Goal: Task Accomplishment & Management: Use online tool/utility

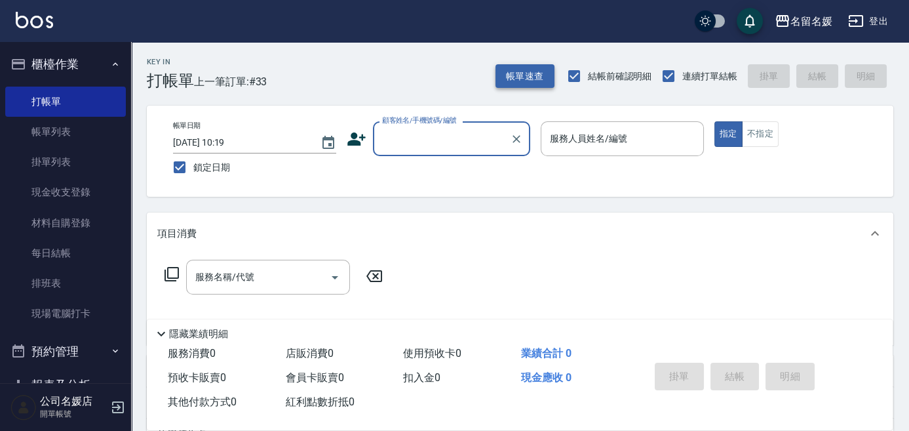
click at [532, 69] on button "帳單速查" at bounding box center [524, 76] width 59 height 24
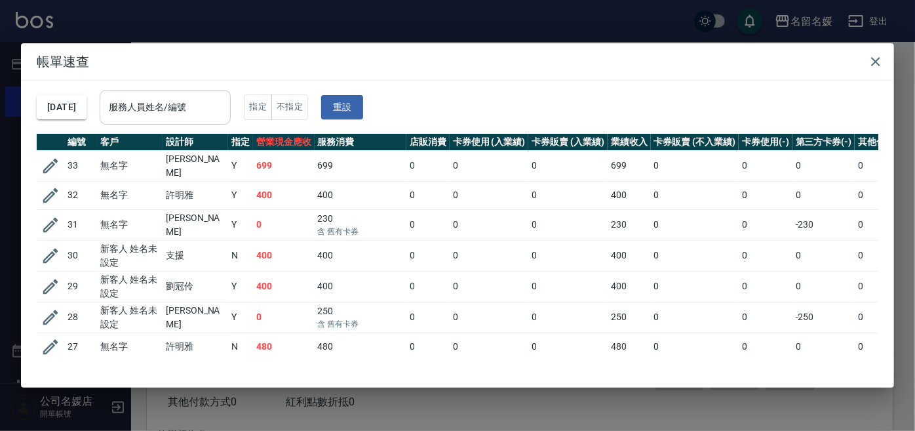
click at [178, 108] on div "服務人員姓名/編號 服務人員姓名/編號" at bounding box center [165, 107] width 131 height 35
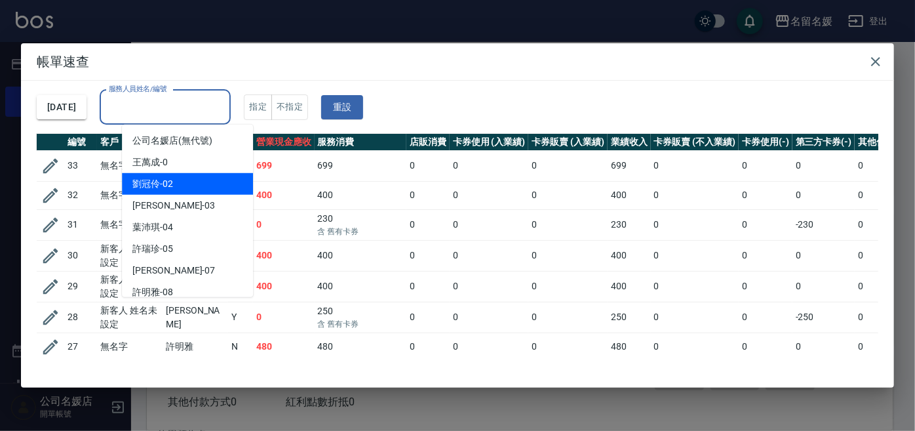
click at [189, 177] on div "劉冠伶 -02" at bounding box center [187, 184] width 131 height 22
type input "劉冠伶-02"
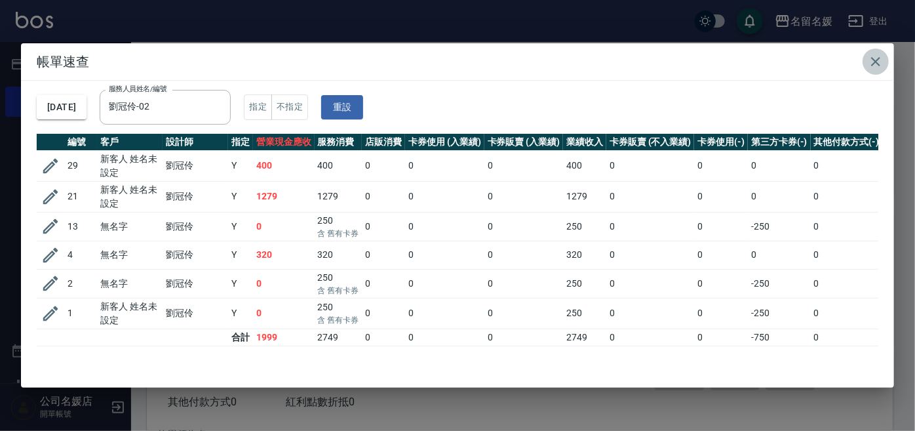
click at [879, 59] on icon "button" at bounding box center [876, 62] width 16 height 16
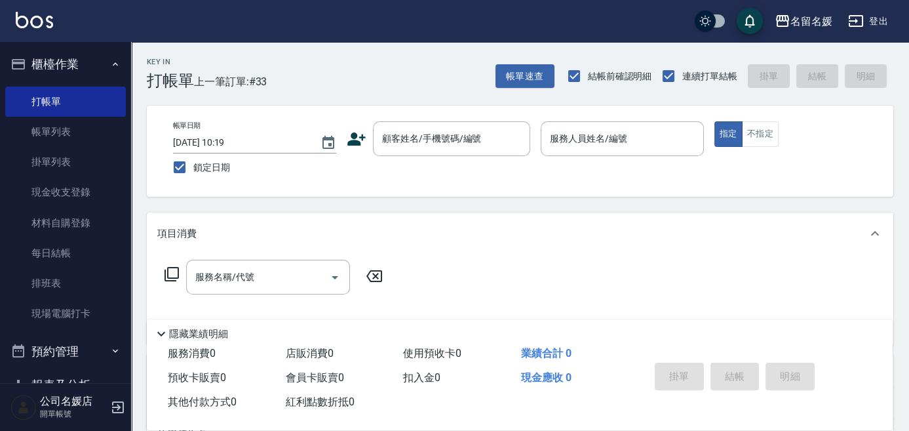
drag, startPoint x: 776, startPoint y: 10, endPoint x: 328, endPoint y: 224, distance: 496.9
click at [328, 224] on div "項目消費" at bounding box center [520, 233] width 746 height 42
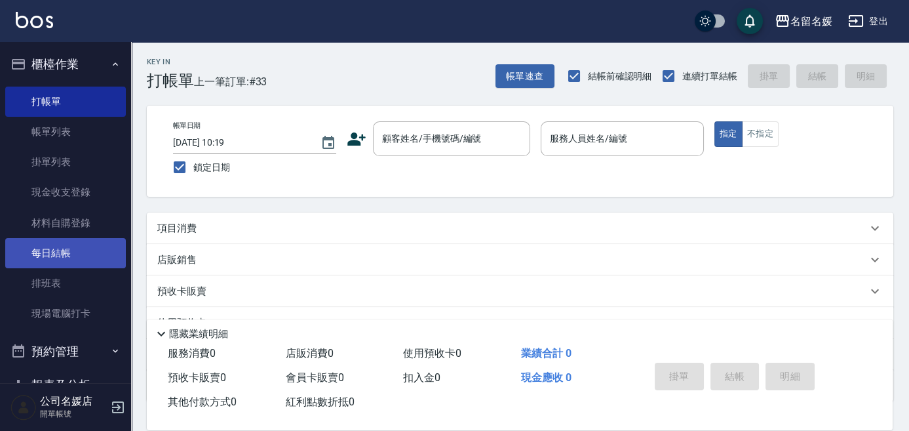
click at [96, 252] on link "每日結帳" at bounding box center [65, 253] width 121 height 30
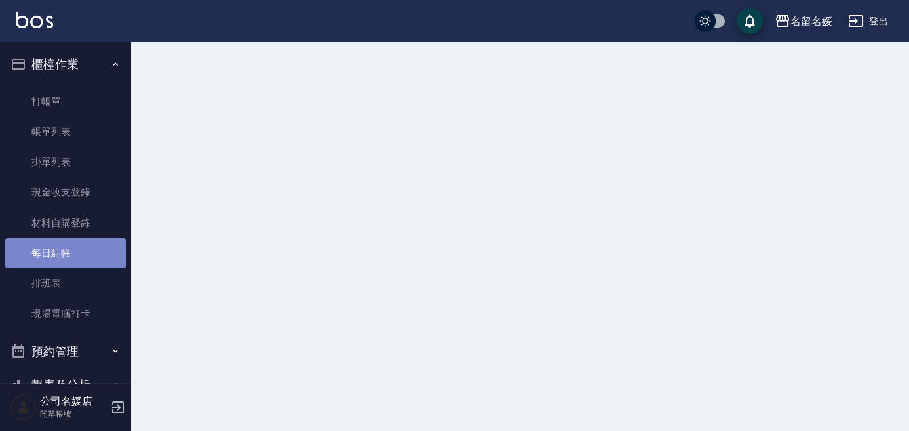
click at [96, 252] on link "每日結帳" at bounding box center [65, 253] width 121 height 30
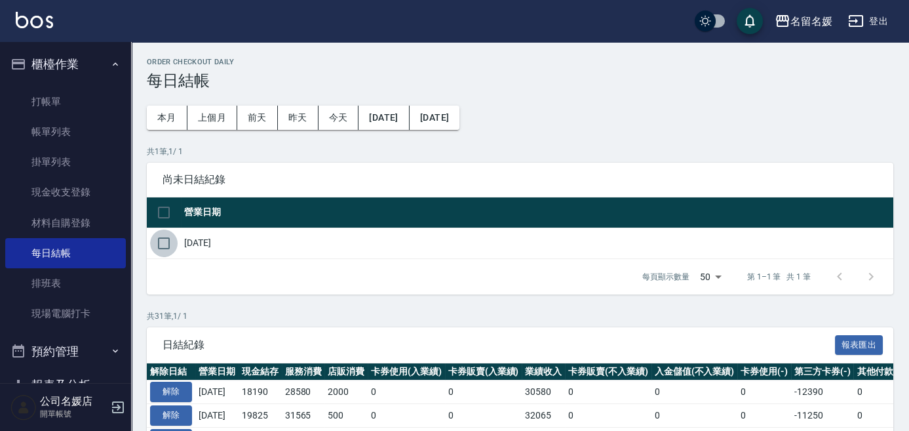
click at [161, 238] on input "checkbox" at bounding box center [164, 243] width 28 height 28
checkbox input "true"
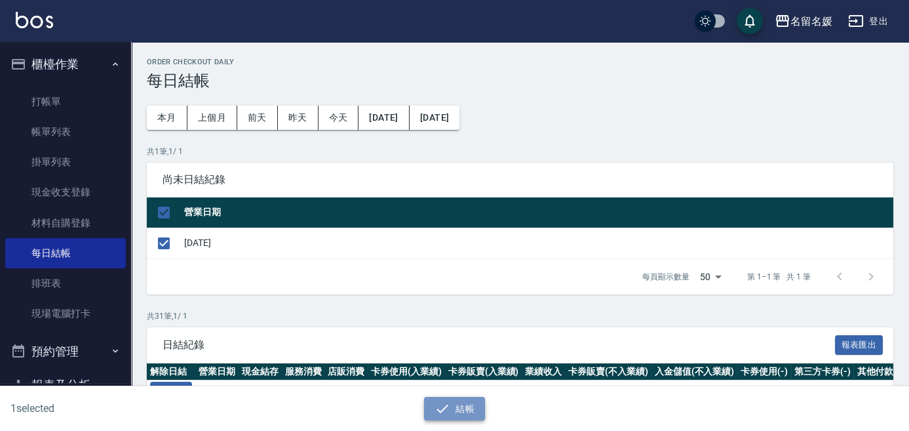
click at [465, 403] on button "結帳" at bounding box center [454, 408] width 61 height 24
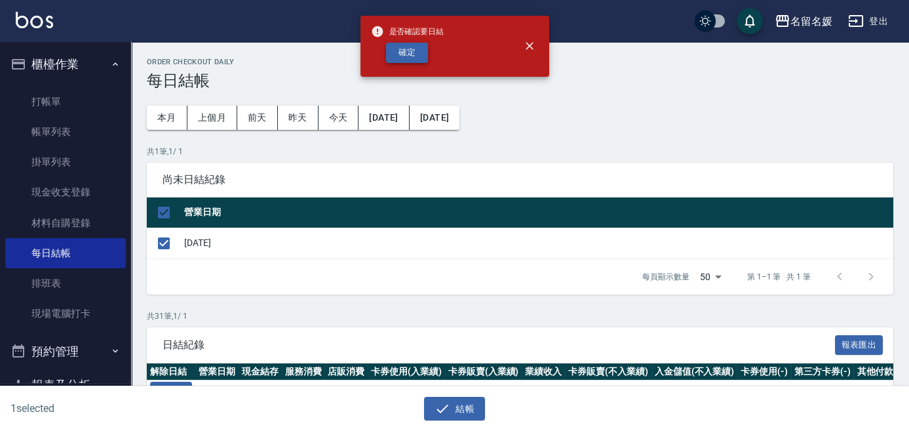
click at [415, 48] on button "確定" at bounding box center [407, 53] width 42 height 20
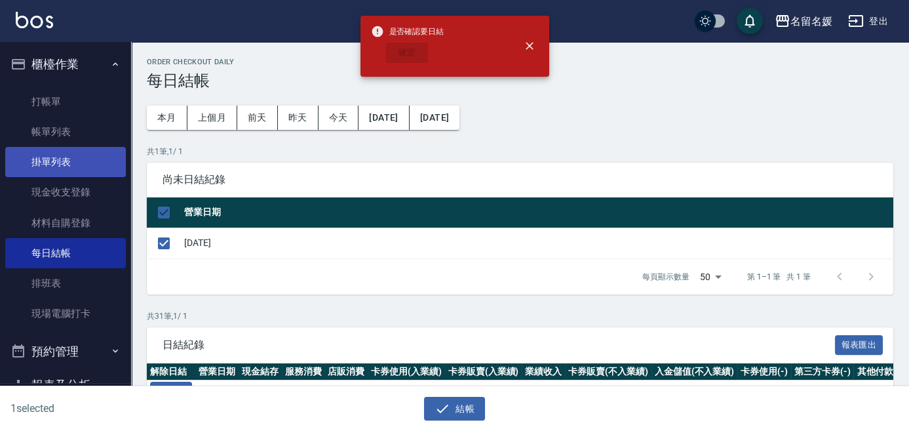
checkbox input "false"
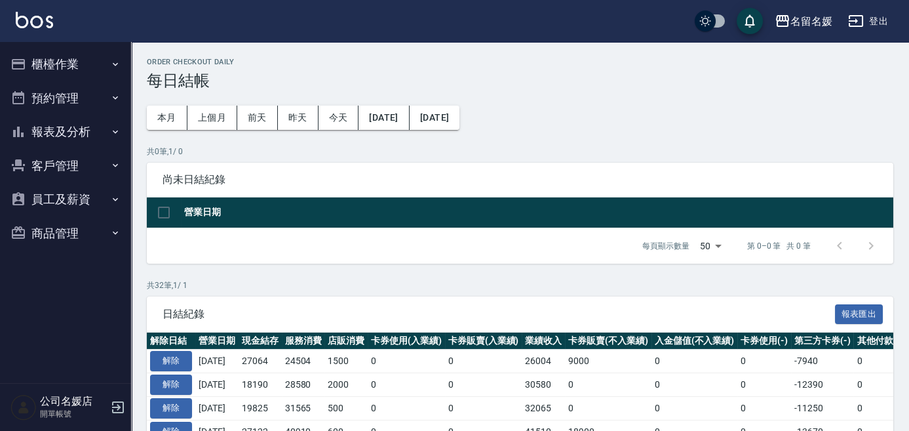
click at [84, 128] on button "報表及分析" at bounding box center [65, 132] width 121 height 34
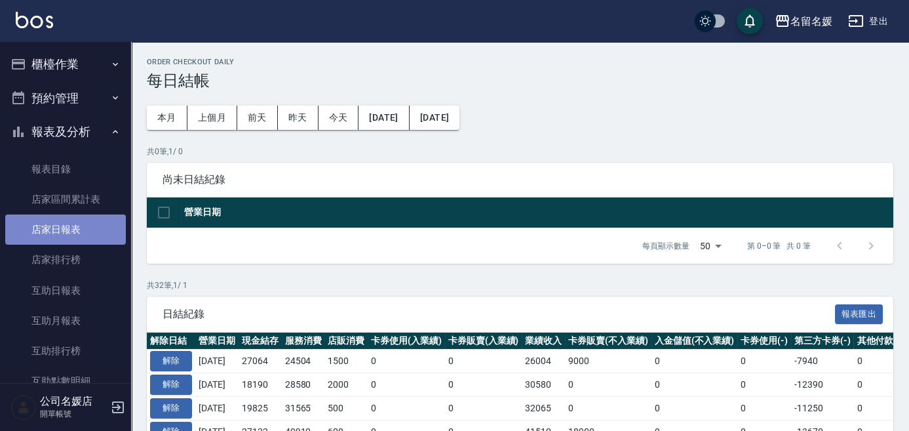
click at [84, 231] on link "店家日報表" at bounding box center [65, 229] width 121 height 30
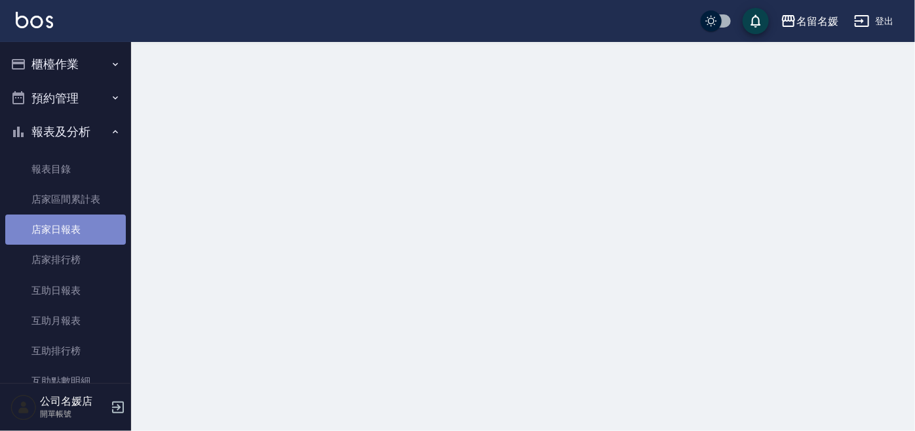
click at [84, 231] on link "店家日報表" at bounding box center [65, 229] width 121 height 30
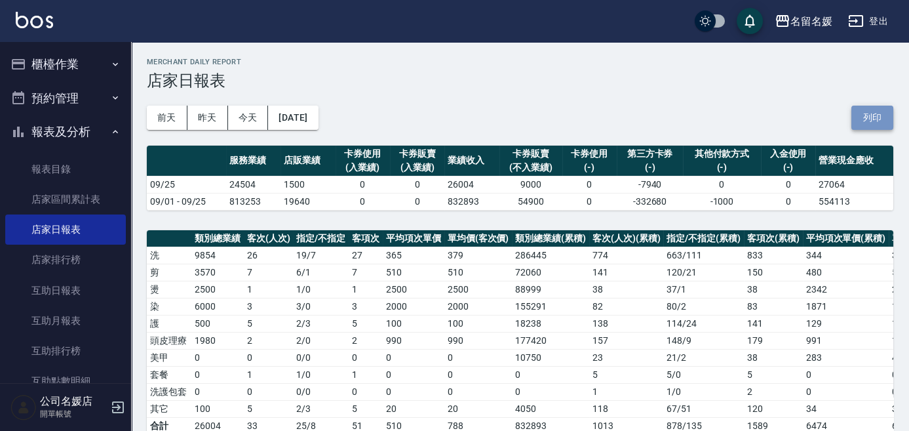
click at [879, 120] on button "列印" at bounding box center [872, 118] width 42 height 24
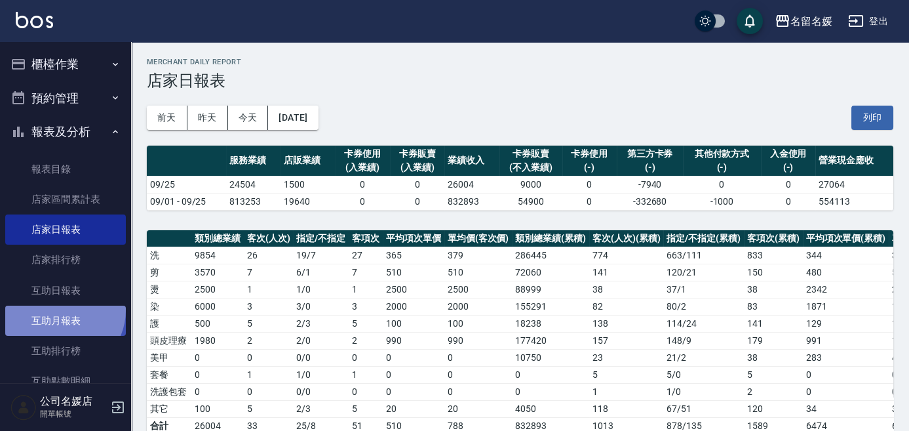
click at [60, 310] on link "互助月報表" at bounding box center [65, 320] width 121 height 30
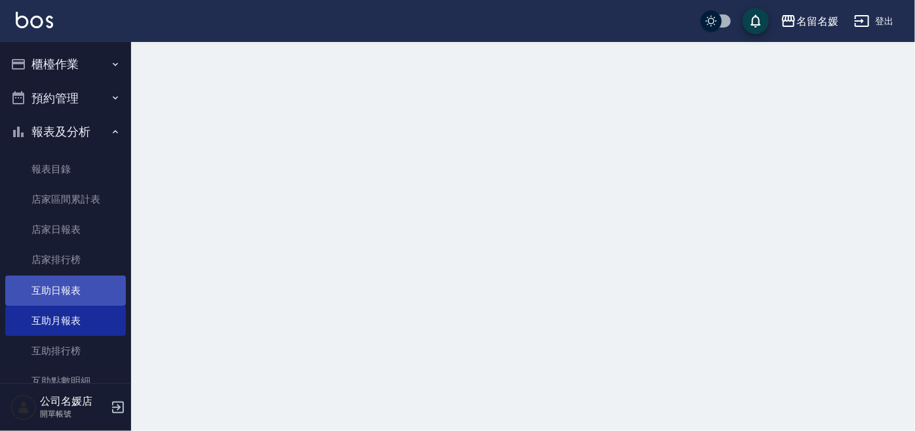
click at [69, 291] on link "互助日報表" at bounding box center [65, 290] width 121 height 30
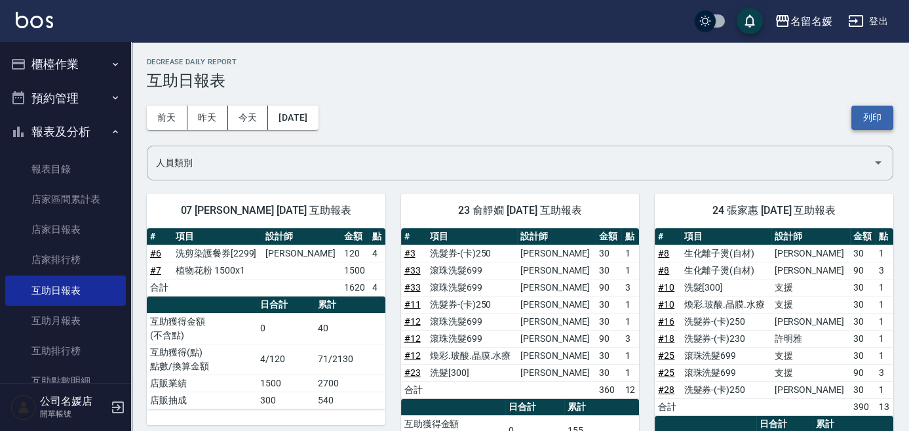
click at [866, 120] on button "列印" at bounding box center [872, 118] width 42 height 24
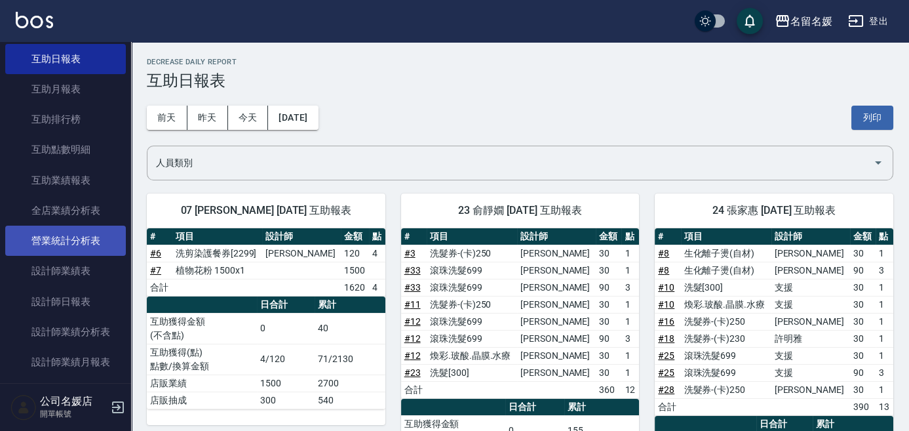
scroll to position [238, 0]
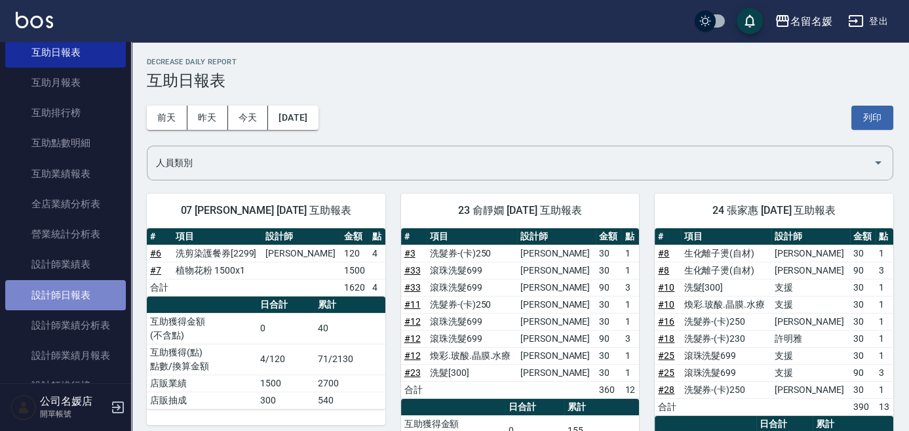
click at [90, 291] on link "設計師日報表" at bounding box center [65, 295] width 121 height 30
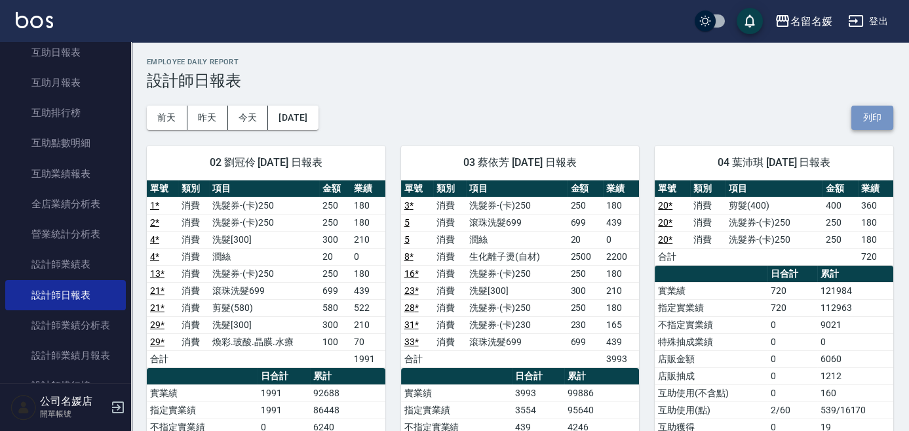
click at [856, 106] on button "列印" at bounding box center [872, 118] width 42 height 24
